Goal: Information Seeking & Learning: Check status

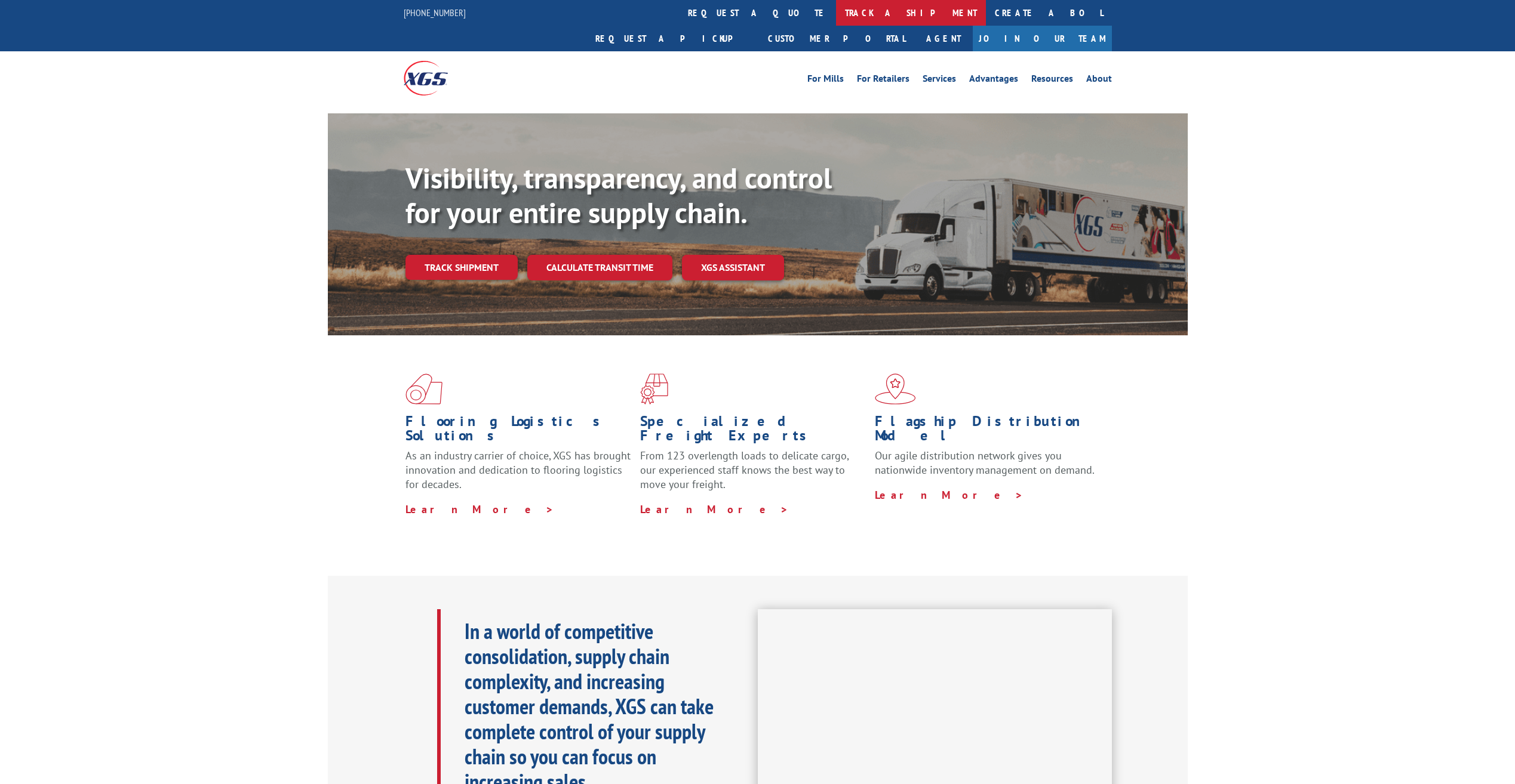
click at [836, 13] on link "track a shipment" at bounding box center [911, 12] width 150 height 25
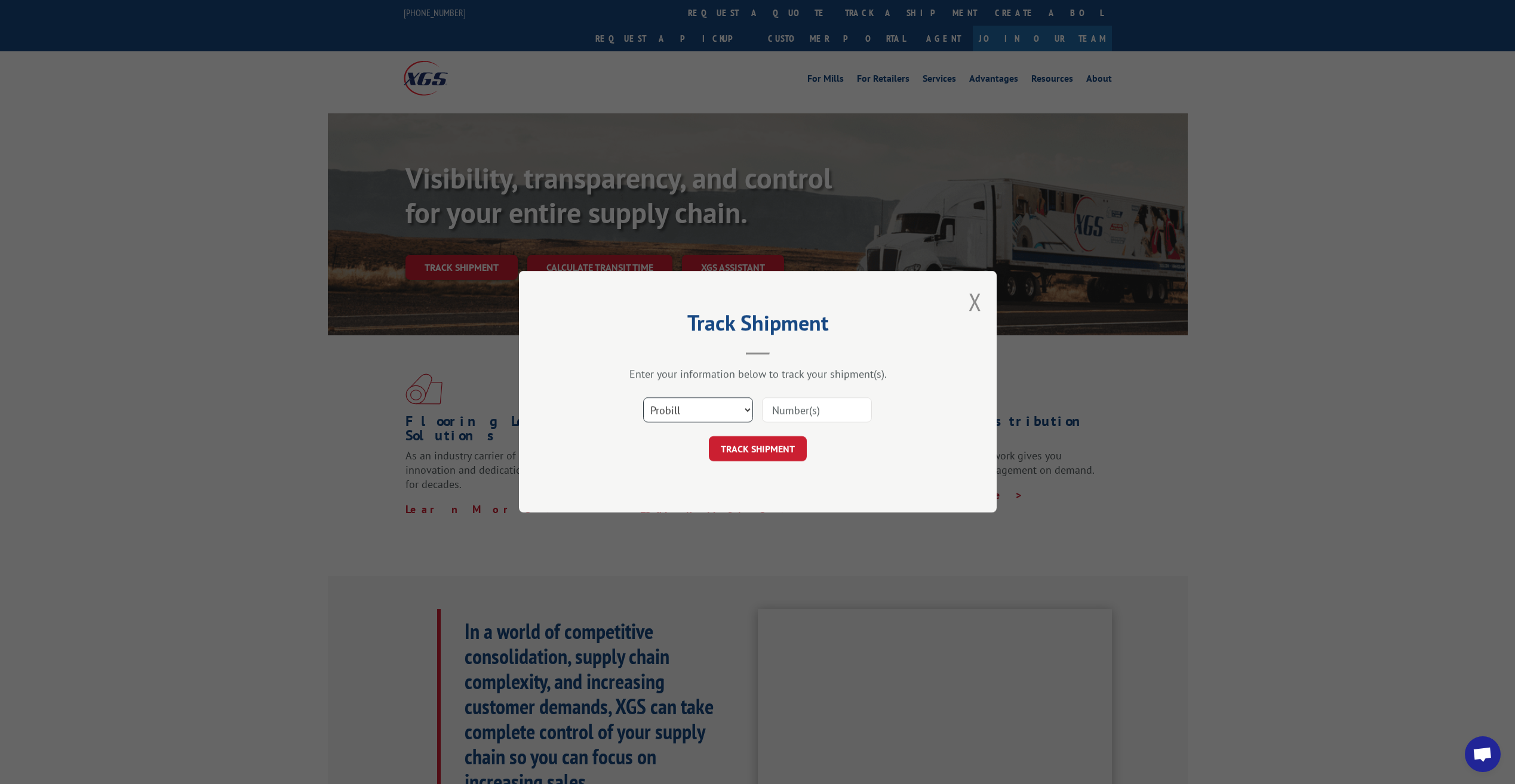
click at [712, 413] on select "Select category... Probill BOL PO" at bounding box center [698, 411] width 110 height 25
click at [788, 412] on input at bounding box center [817, 411] width 110 height 25
paste input "17473666"
type input "17473666"
click at [767, 440] on button "TRACK SHIPMENT" at bounding box center [758, 449] width 98 height 25
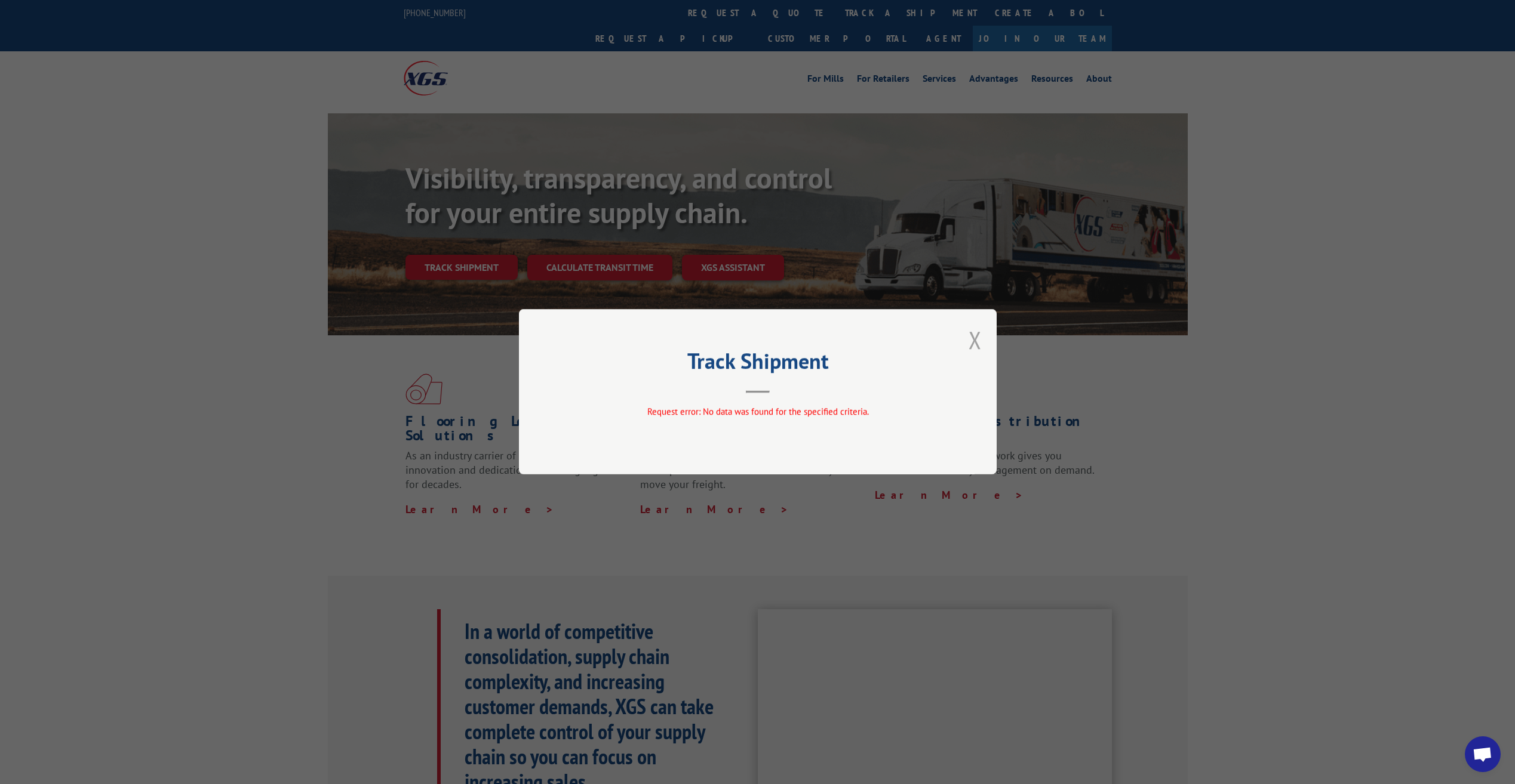
click at [977, 337] on button "Close modal" at bounding box center [975, 340] width 13 height 31
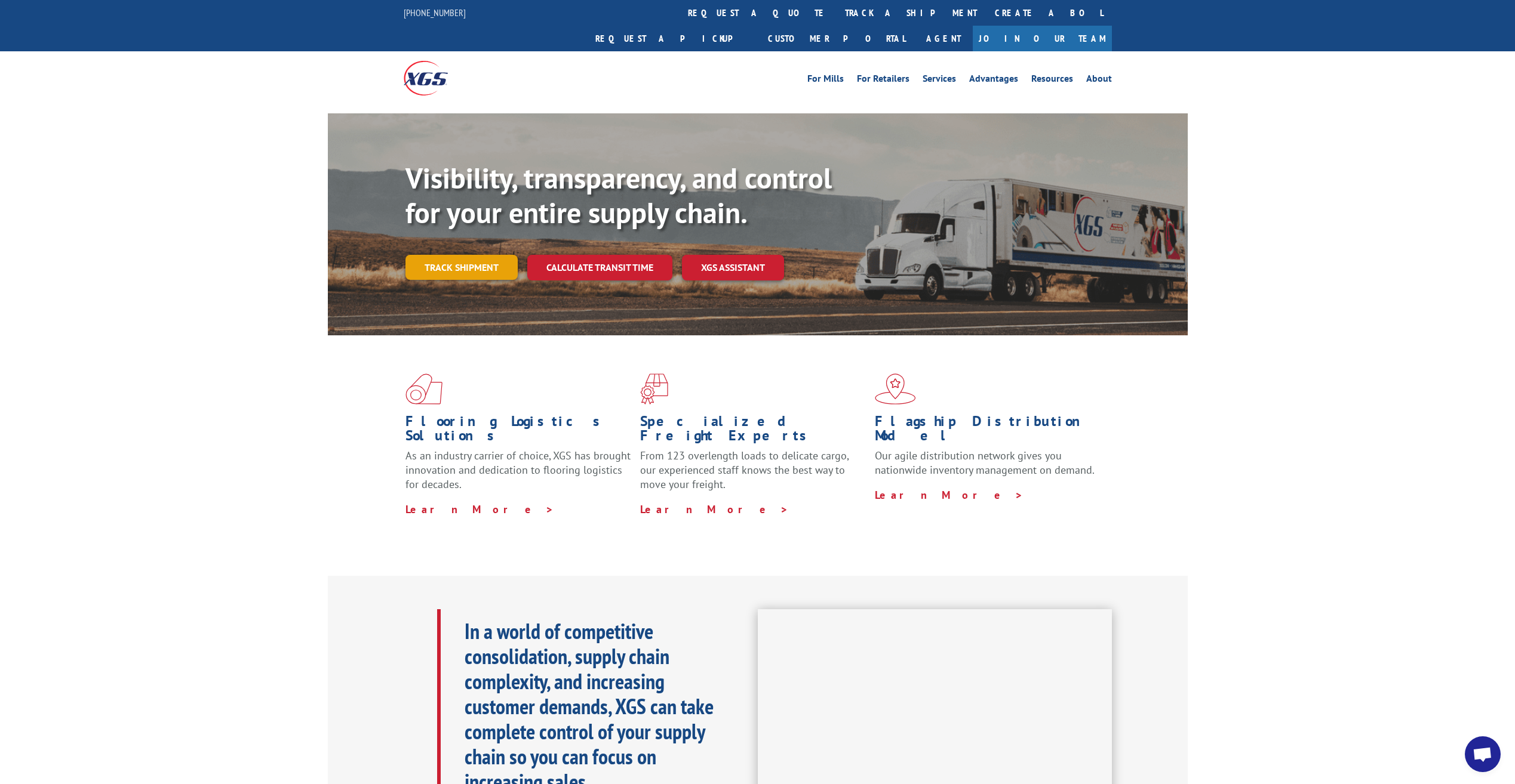
click at [477, 255] on link "Track shipment" at bounding box center [462, 267] width 112 height 25
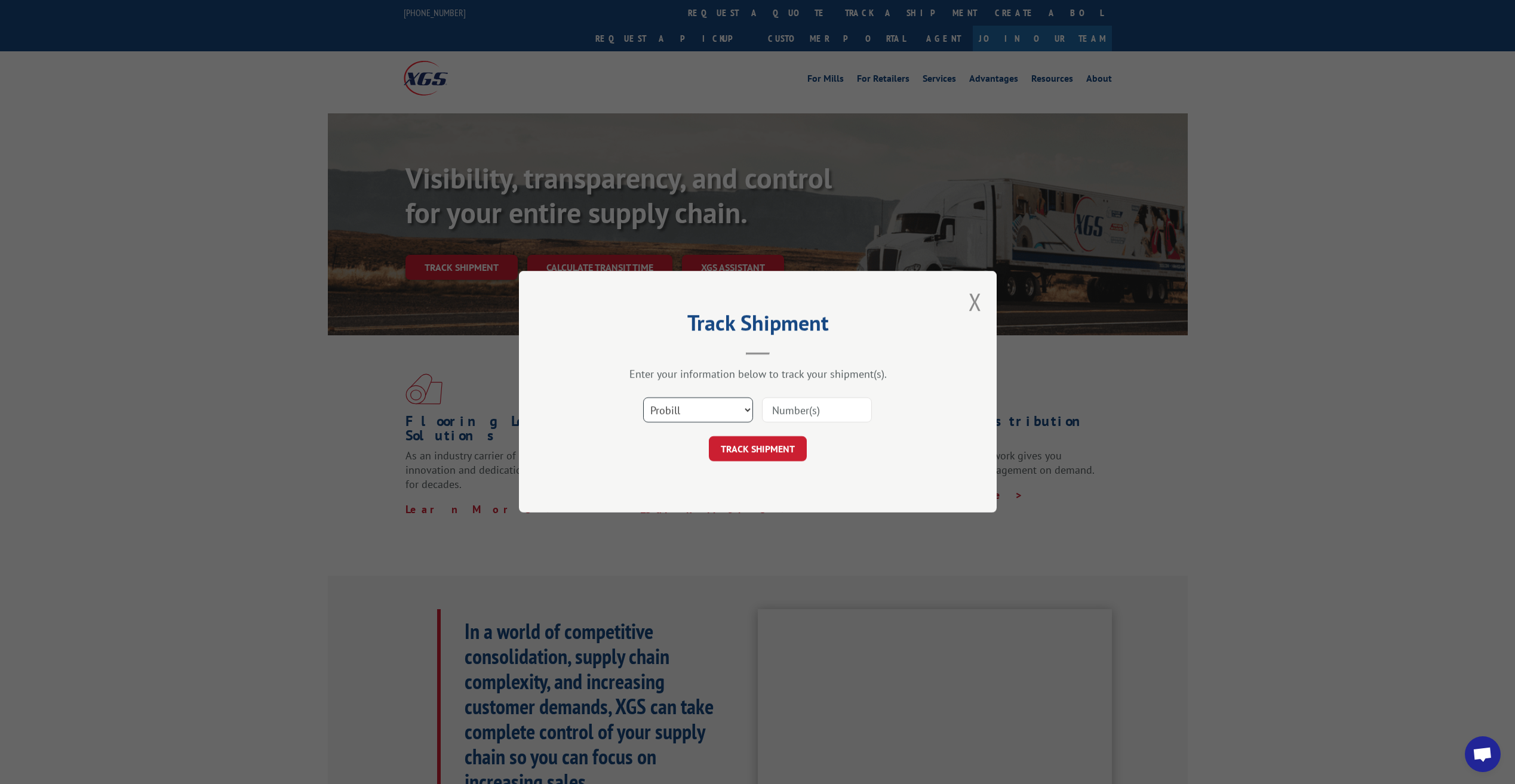
click at [691, 417] on select "Select category... Probill BOL PO" at bounding box center [698, 411] width 110 height 25
click at [643, 398] on select "Select category... Probill BOL PO" at bounding box center [698, 411] width 110 height 25
drag, startPoint x: 778, startPoint y: 413, endPoint x: 788, endPoint y: 411, distance: 10.2
click at [778, 413] on input at bounding box center [817, 411] width 110 height 25
paste input "17473666"
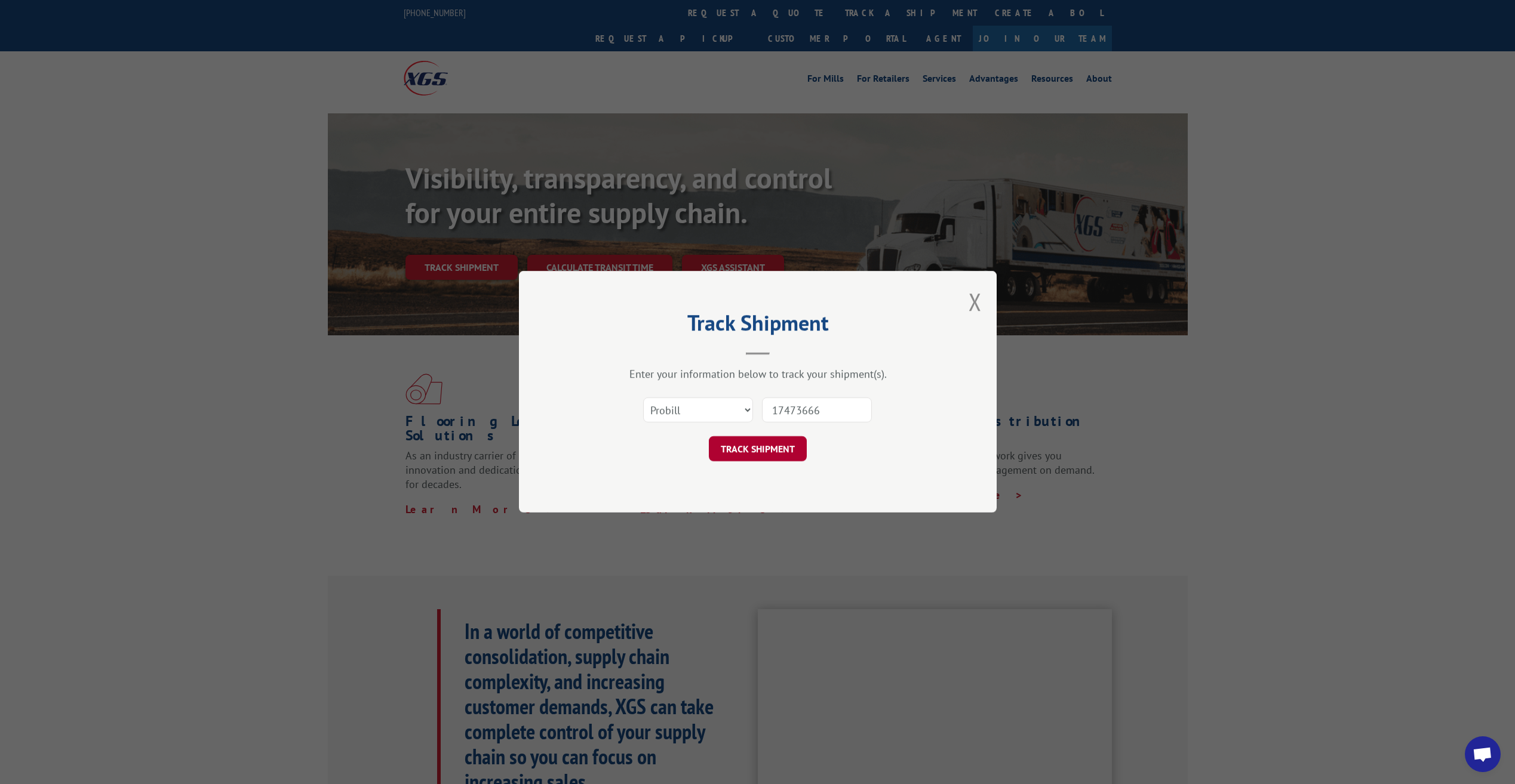
type input "17473666"
click at [782, 450] on button "TRACK SHIPMENT" at bounding box center [758, 449] width 98 height 25
